Goal: Information Seeking & Learning: Learn about a topic

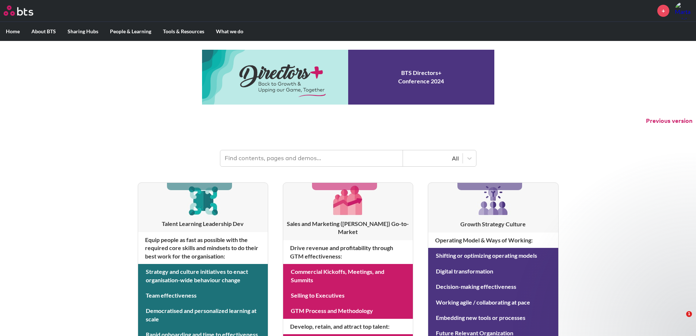
click at [321, 159] on input "text" at bounding box center [311, 158] width 183 height 16
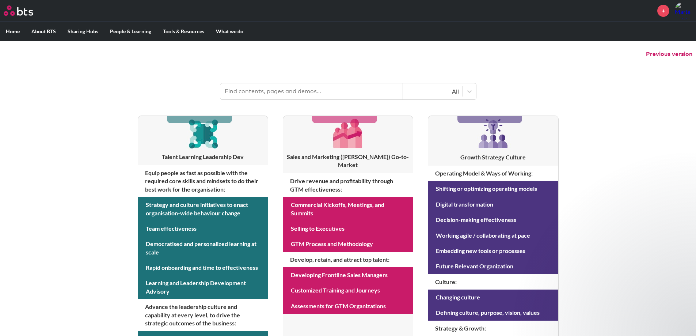
scroll to position [73, 0]
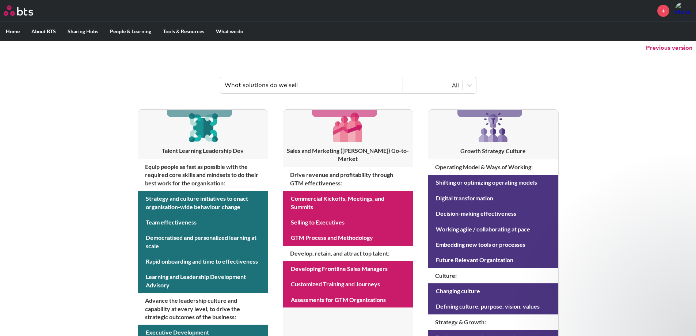
type input "What solutions do we sell"
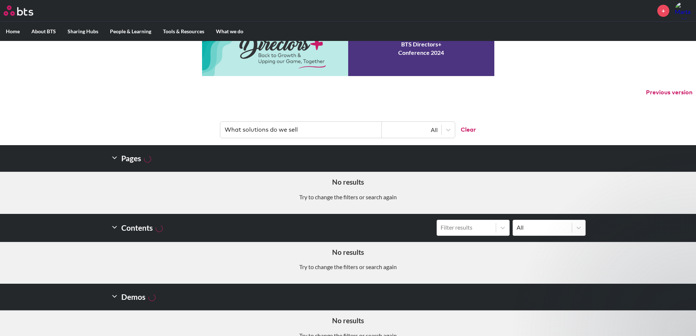
drag, startPoint x: 294, startPoint y: 125, endPoint x: 201, endPoint y: 121, distance: 93.6
click at [201, 121] on header "What solutions do we sell All Clear" at bounding box center [348, 126] width 696 height 38
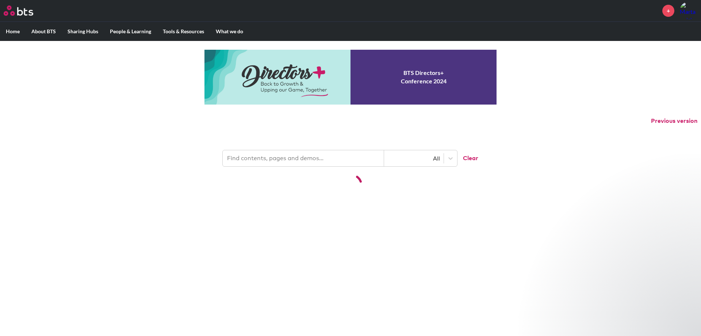
click at [332, 161] on input "text" at bounding box center [303, 158] width 161 height 16
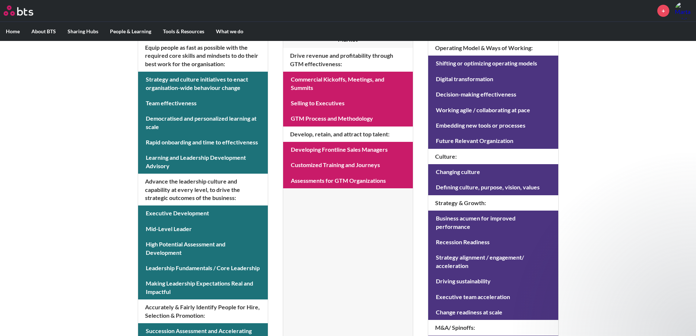
scroll to position [192, 0]
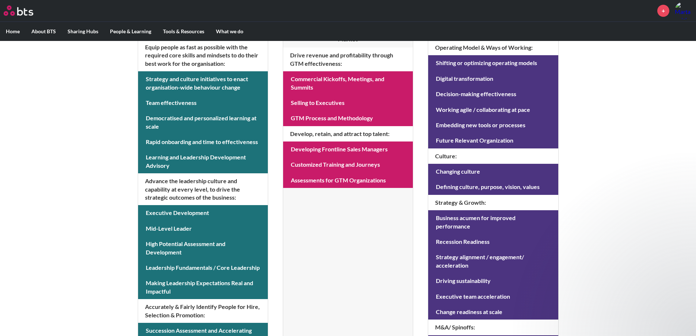
click at [636, 210] on div "MENU + Home About BTS Who we are How we work: Policies, Toolkits and Guidance I…" at bounding box center [348, 120] width 696 height 625
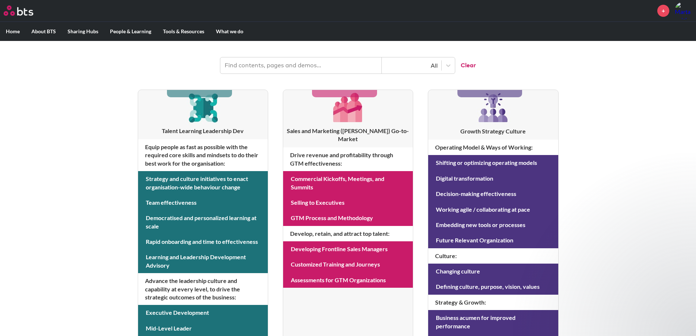
scroll to position [0, 0]
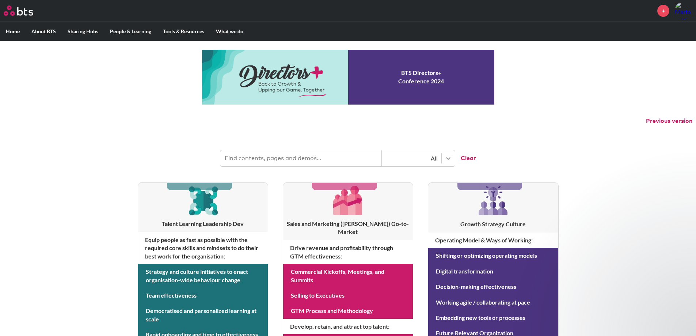
click at [448, 154] on icon at bounding box center [447, 157] width 7 height 7
click at [417, 203] on div "Contents" at bounding box center [418, 206] width 73 height 14
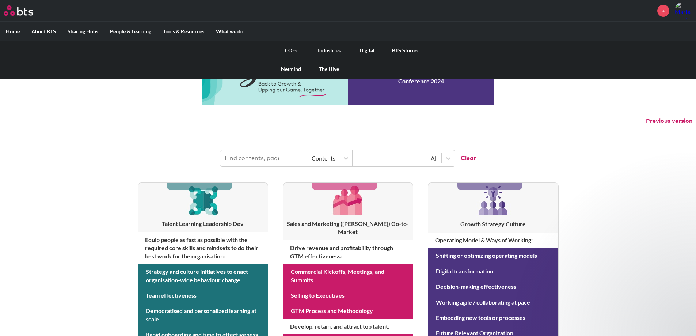
click at [219, 28] on label "What we do" at bounding box center [229, 31] width 39 height 19
click at [0, 0] on input "What we do" at bounding box center [0, 0] width 0 height 0
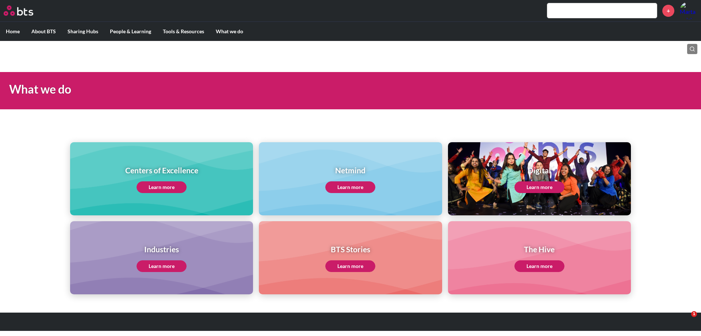
click at [165, 181] on link "Learn more" at bounding box center [162, 187] width 50 height 12
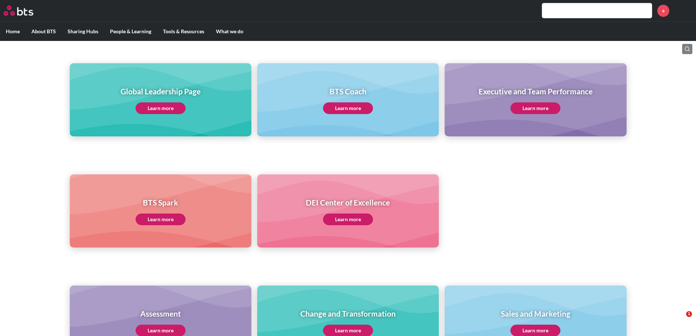
scroll to position [183, 0]
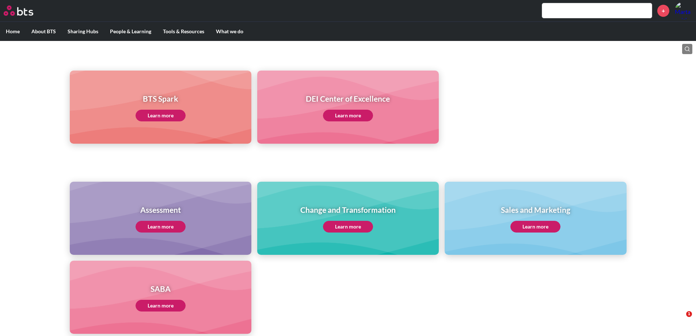
click at [526, 221] on link "Learn more" at bounding box center [535, 227] width 50 height 12
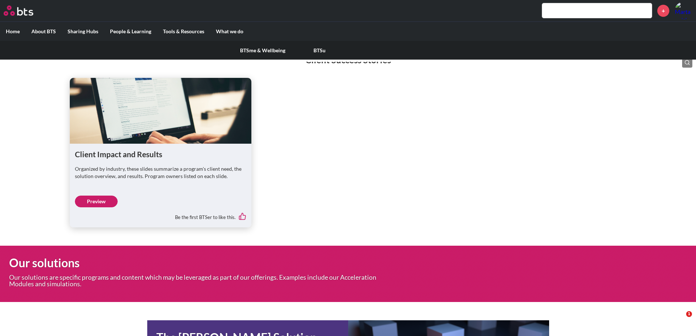
scroll to position [1765, 0]
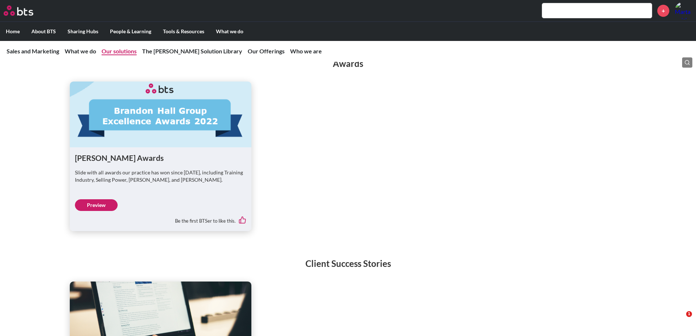
click at [119, 51] on link "Our solutions" at bounding box center [119, 50] width 35 height 7
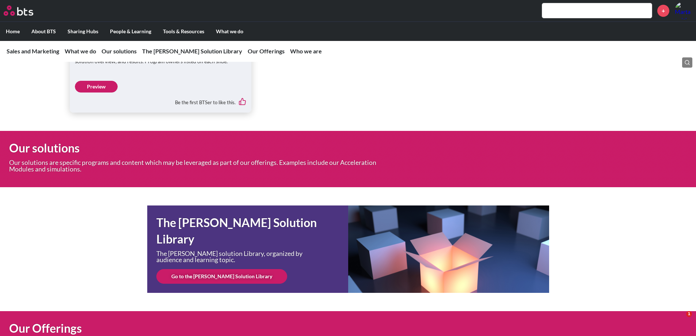
scroll to position [1974, 0]
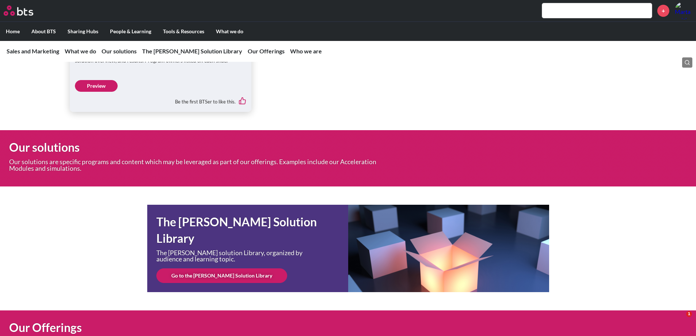
click at [217, 268] on link "Go to the SAM Solution Library" at bounding box center [221, 275] width 131 height 15
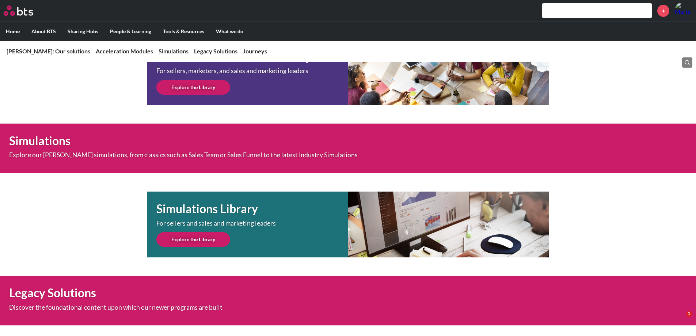
click at [640, 162] on main "SAM: Our solutions Acceleration Modules Simulations Legacy Solutions Journeys S…" at bounding box center [348, 186] width 696 height 851
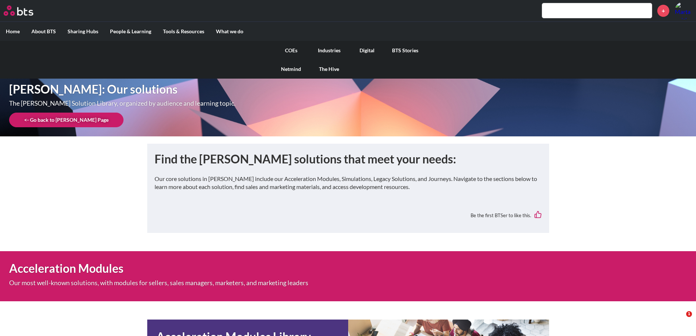
click at [214, 31] on label "What we do" at bounding box center [229, 31] width 39 height 19
click at [0, 0] on input "What we do" at bounding box center [0, 0] width 0 height 0
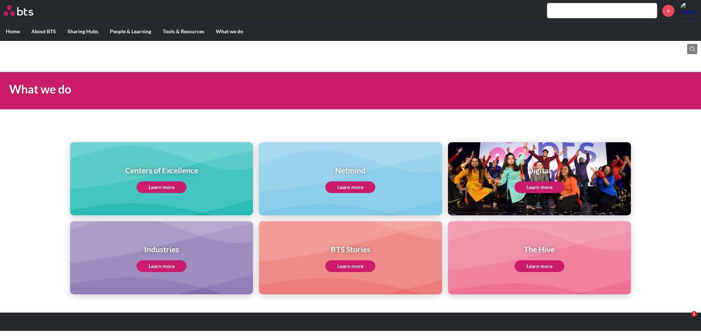
click at [311, 127] on div "Centers of Excellence Learn more Netmind Learn more Digital Learn more Industri…" at bounding box center [350, 205] width 701 height 178
click at [153, 181] on link "Learn more" at bounding box center [162, 187] width 50 height 12
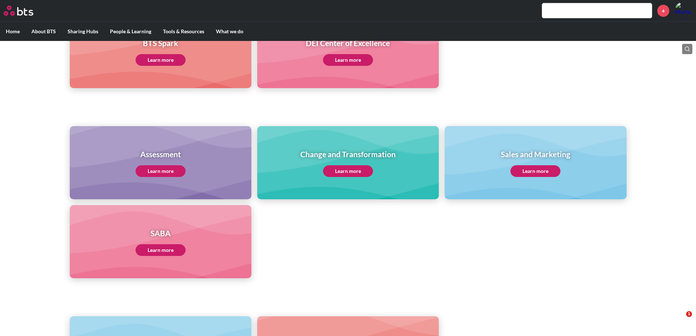
scroll to position [167, 0]
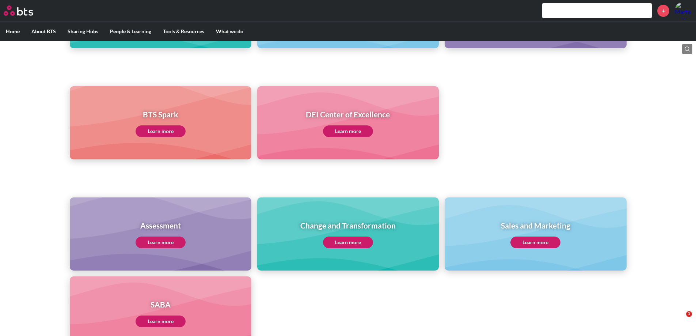
click at [540, 236] on link "Learn more" at bounding box center [535, 242] width 50 height 12
